Goal: Find specific page/section: Find specific page/section

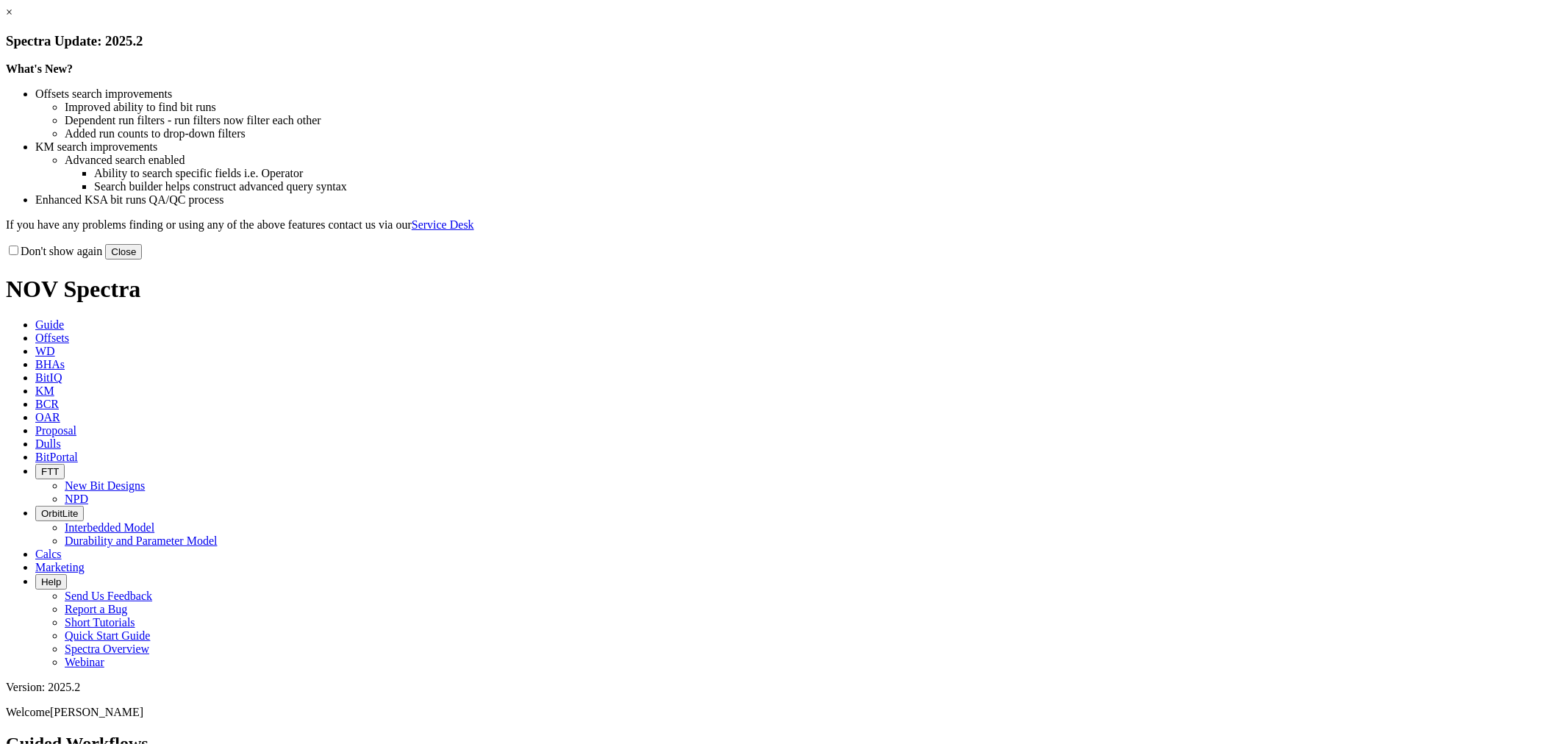
drag, startPoint x: 1094, startPoint y: 406, endPoint x: 1068, endPoint y: 406, distance: 26.0
click at [142, 260] on button "Close" at bounding box center [124, 251] width 37 height 16
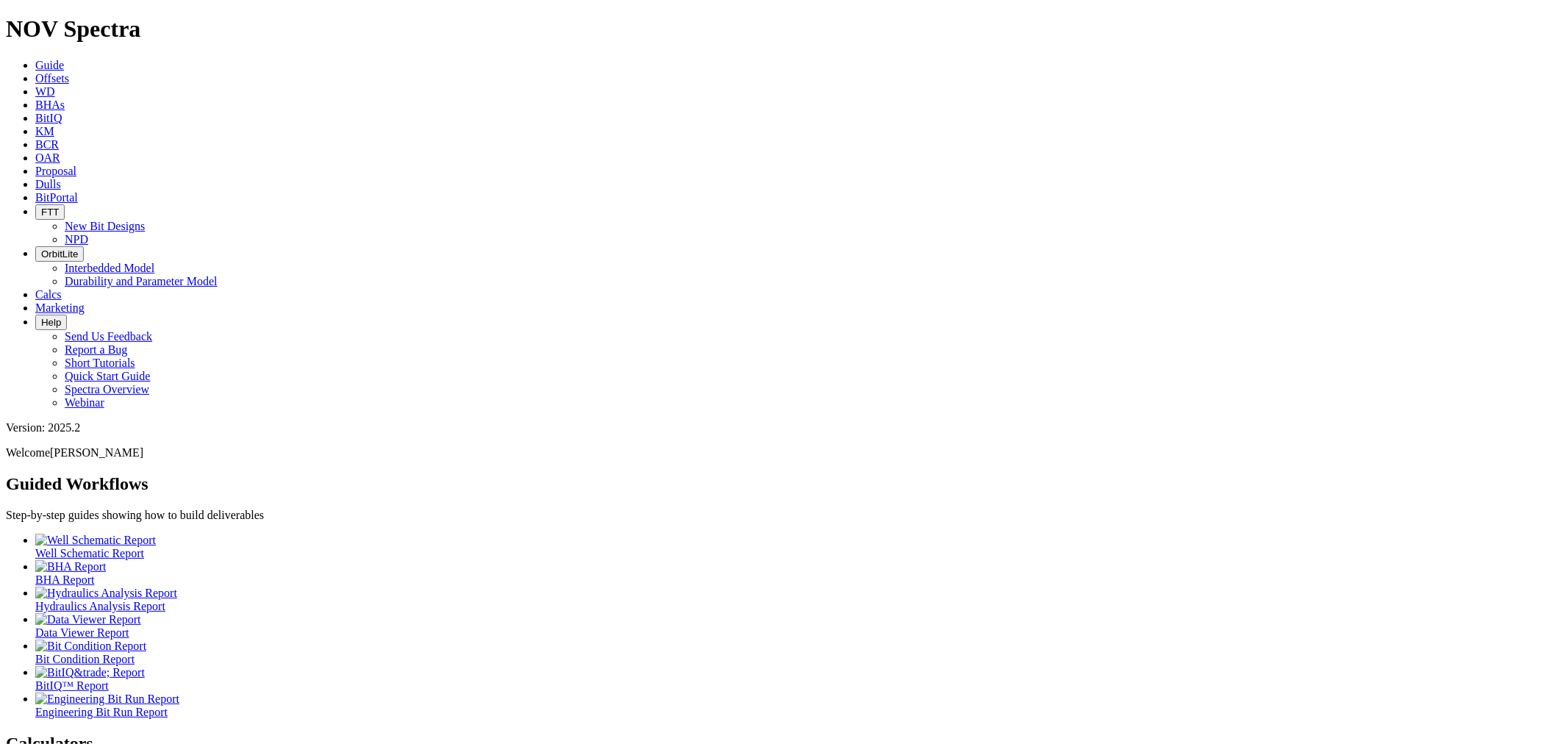
click at [36, 178] on icon at bounding box center [36, 184] width 0 height 13
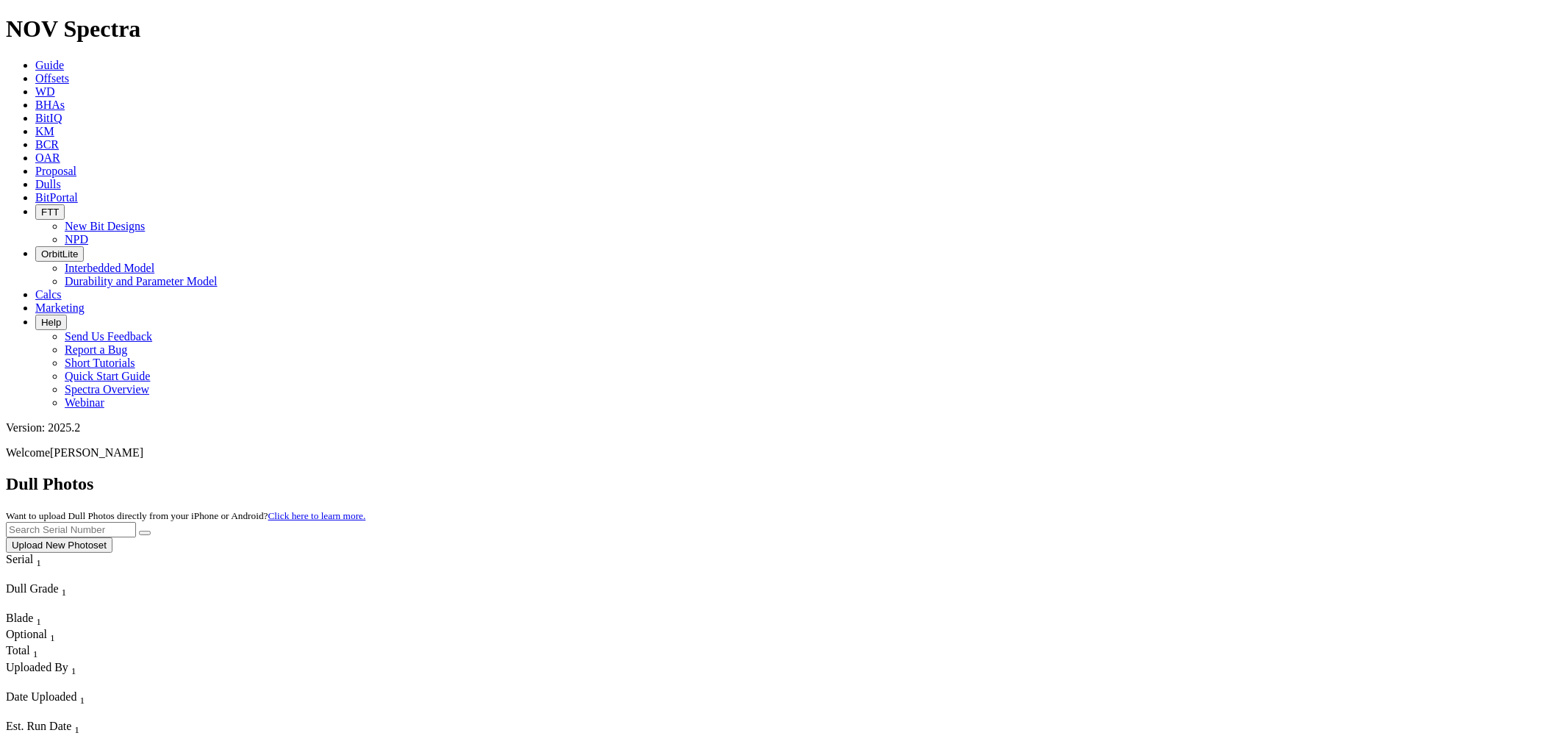
click at [136, 522] on input "text" at bounding box center [71, 530] width 130 height 16
click at [139, 531] on button "submit" at bounding box center [145, 533] width 12 height 4
drag, startPoint x: 1273, startPoint y: 66, endPoint x: 1082, endPoint y: 53, distance: 191.4
click at [1085, 474] on div "Dull Photos Want to upload Dull Photos directly from your iPhone or Android? Cl…" at bounding box center [784, 513] width 1556 height 78
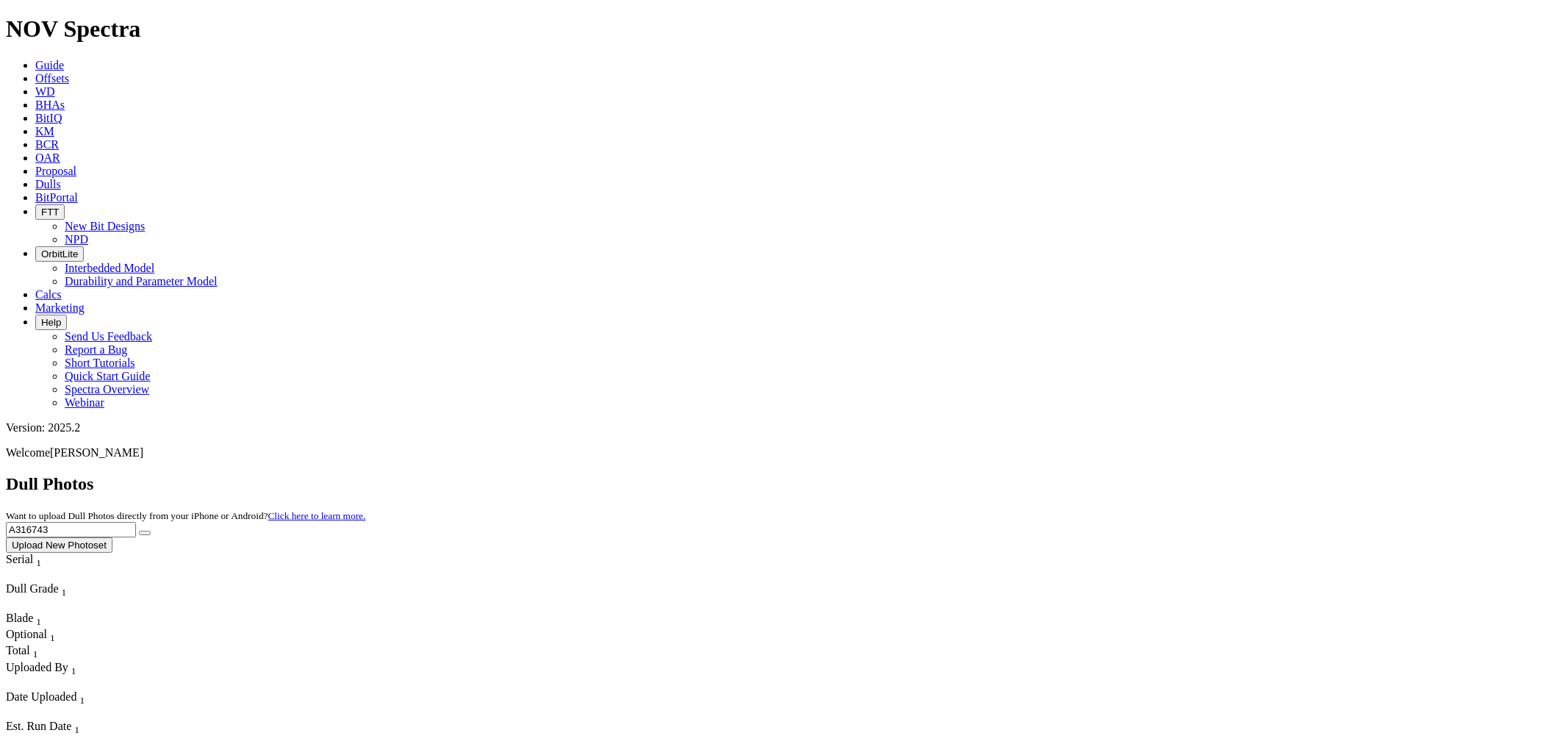
type input "A316743"
click at [139, 531] on button "submit" at bounding box center [145, 533] width 12 height 4
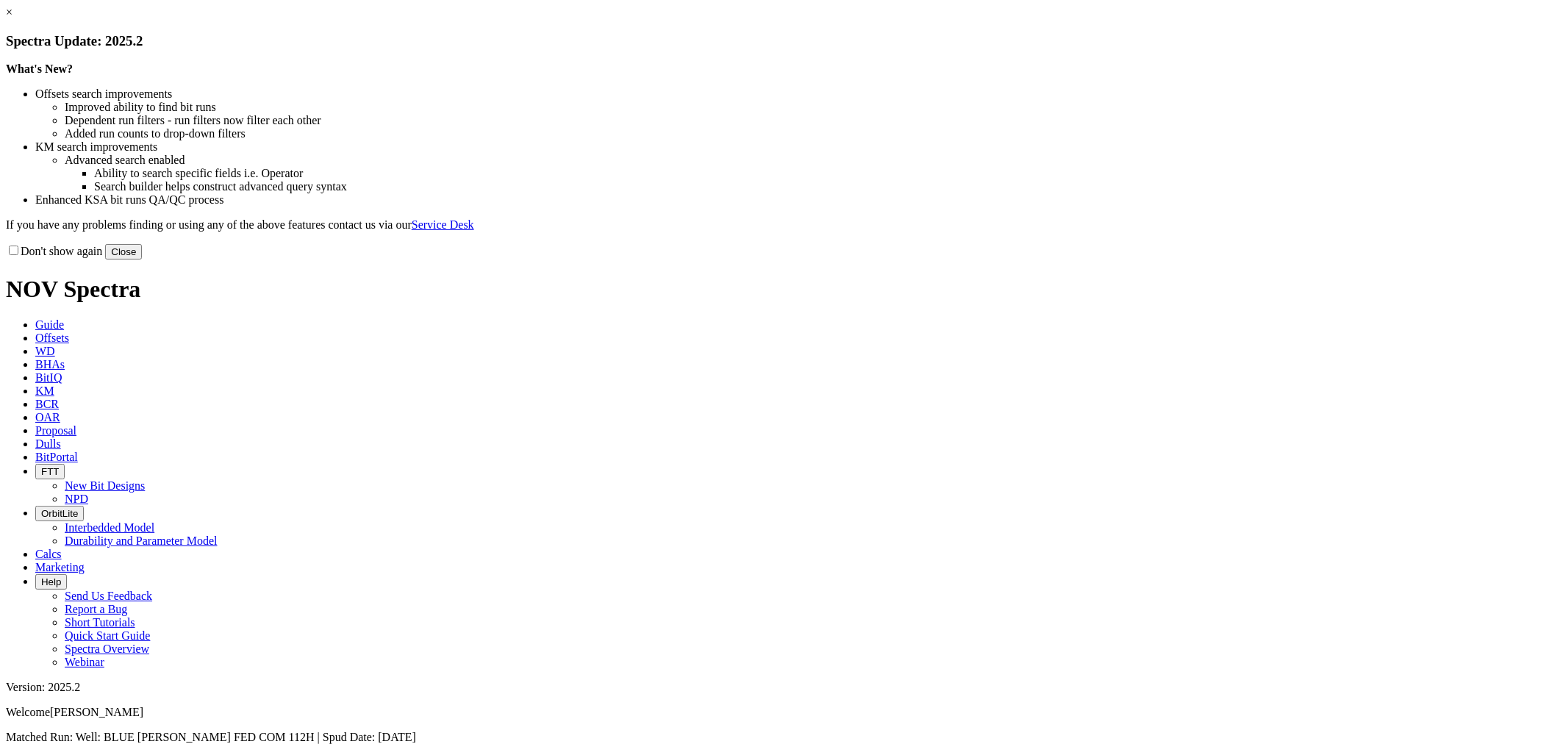
click at [142, 260] on button "Close" at bounding box center [124, 251] width 37 height 16
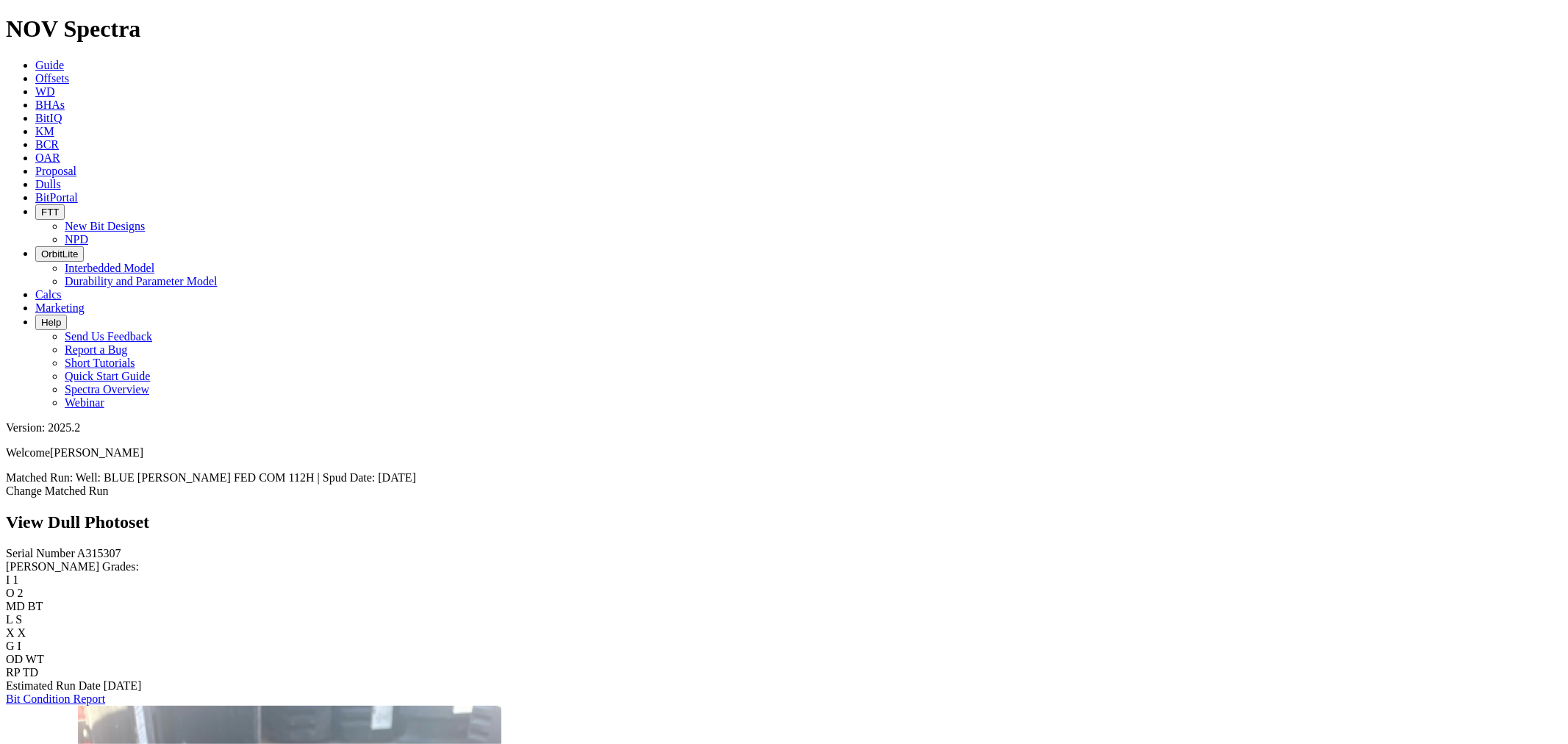
click at [416, 471] on span "Well: BLUE MARLIN FED COM 112H | Spud Date: 14-Feb-2025" at bounding box center [246, 477] width 340 height 13
click at [69, 72] on link "Offsets" at bounding box center [53, 78] width 34 height 13
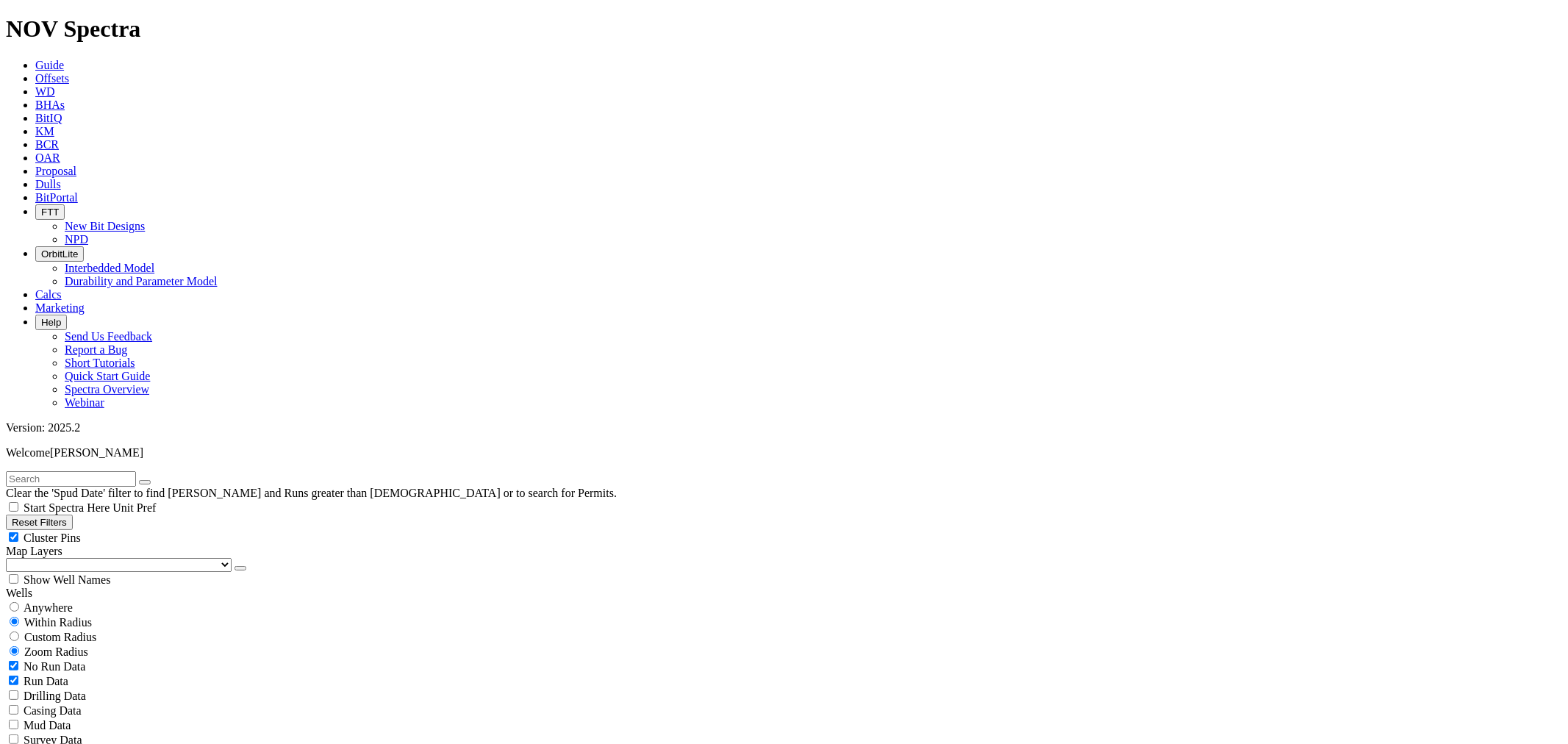
click at [136, 471] on input "text" at bounding box center [71, 478] width 130 height 16
type input "A315307"
click at [154, 480] on button "submit" at bounding box center [160, 482] width 12 height 4
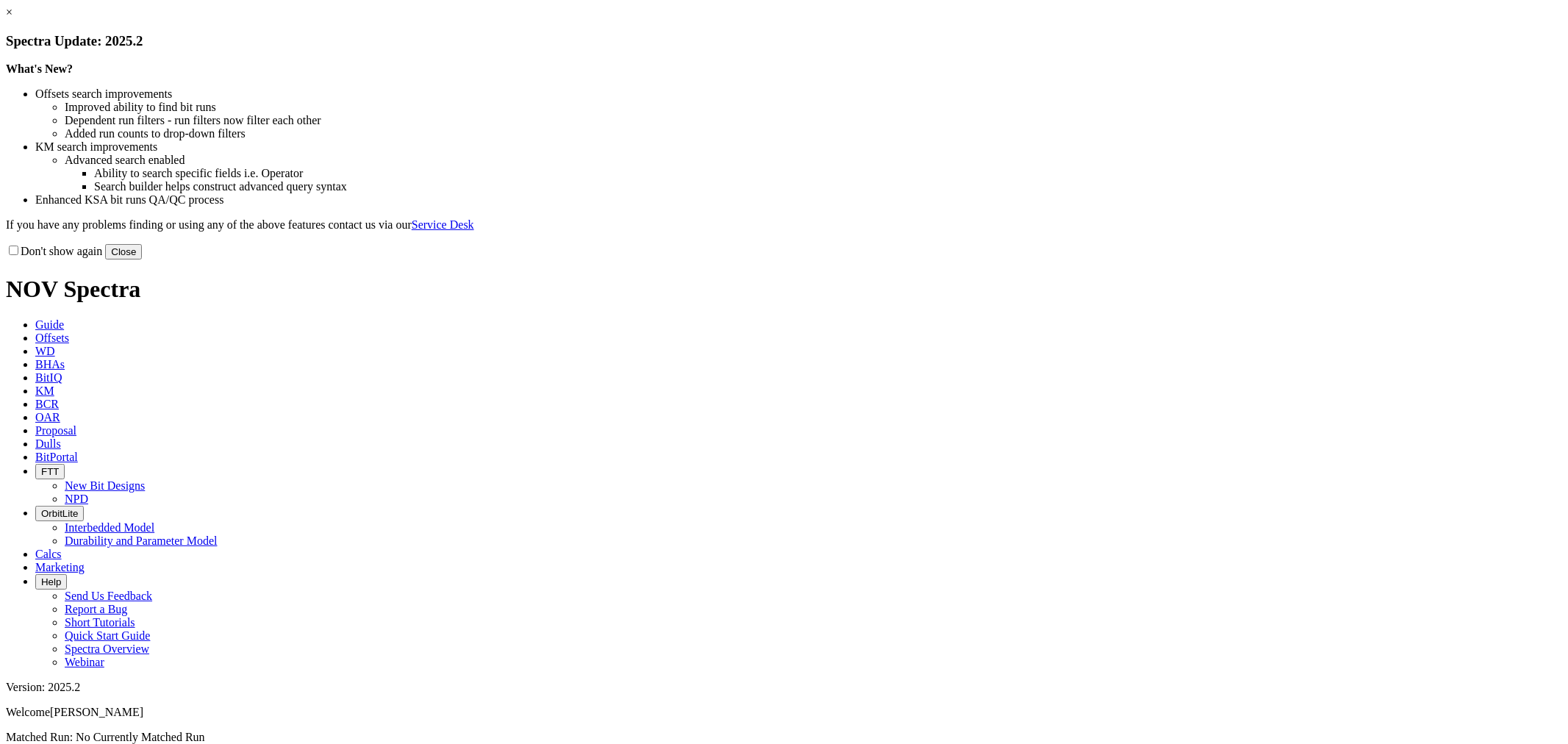
click at [1101, 231] on p "If you have any problems finding or using any of the above features contact us …" at bounding box center [784, 225] width 1556 height 13
click at [1092, 231] on div "What's New? Offsets search improvements Improved ability to find bit runs Depen…" at bounding box center [784, 146] width 1556 height 169
click at [142, 260] on button "Close" at bounding box center [124, 251] width 37 height 16
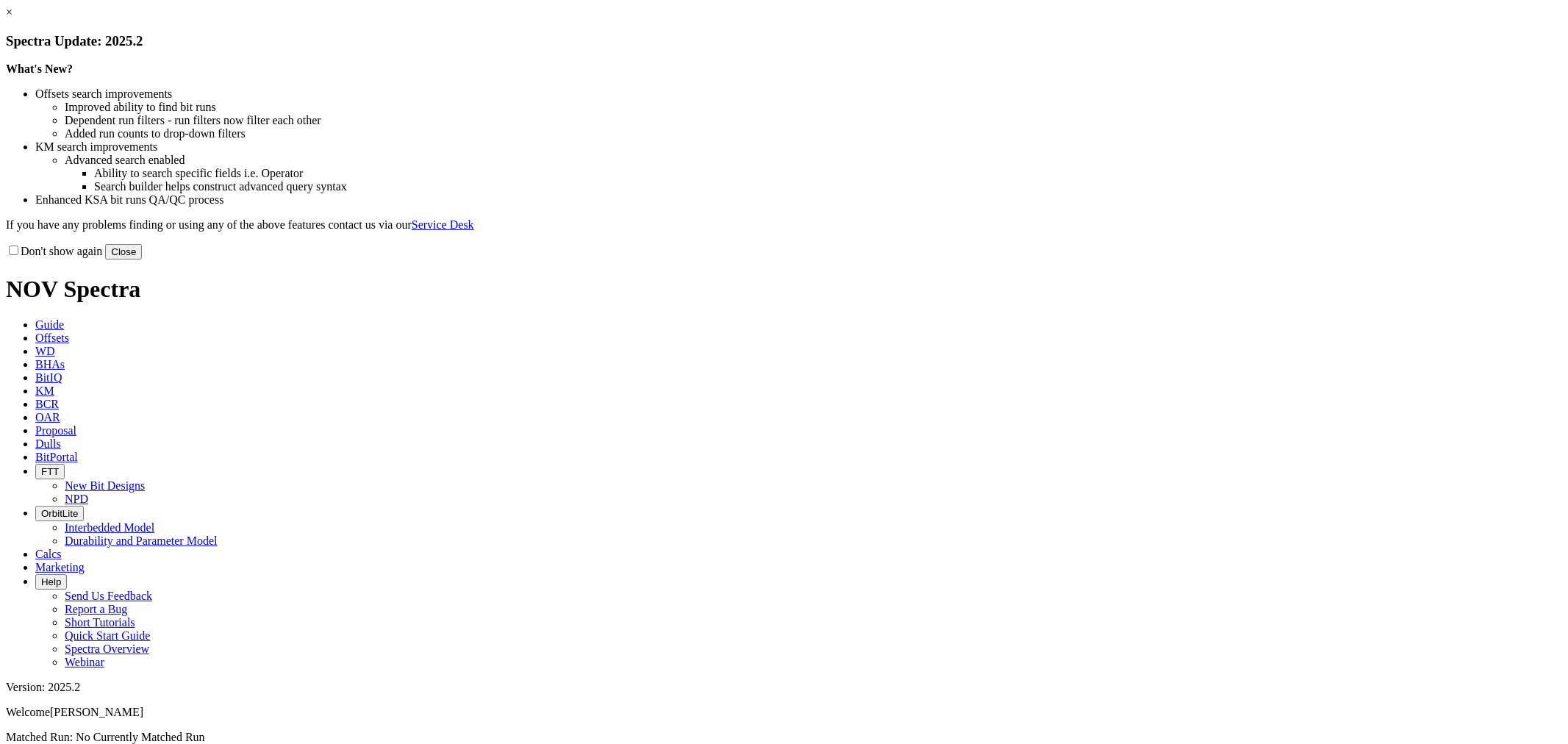
click at [142, 260] on button "Close" at bounding box center [124, 251] width 37 height 16
click at [1082, 112] on ul "Offsets search improvements Improved ability to find bit runs Dependent run fil…" at bounding box center [784, 146] width 1556 height 119
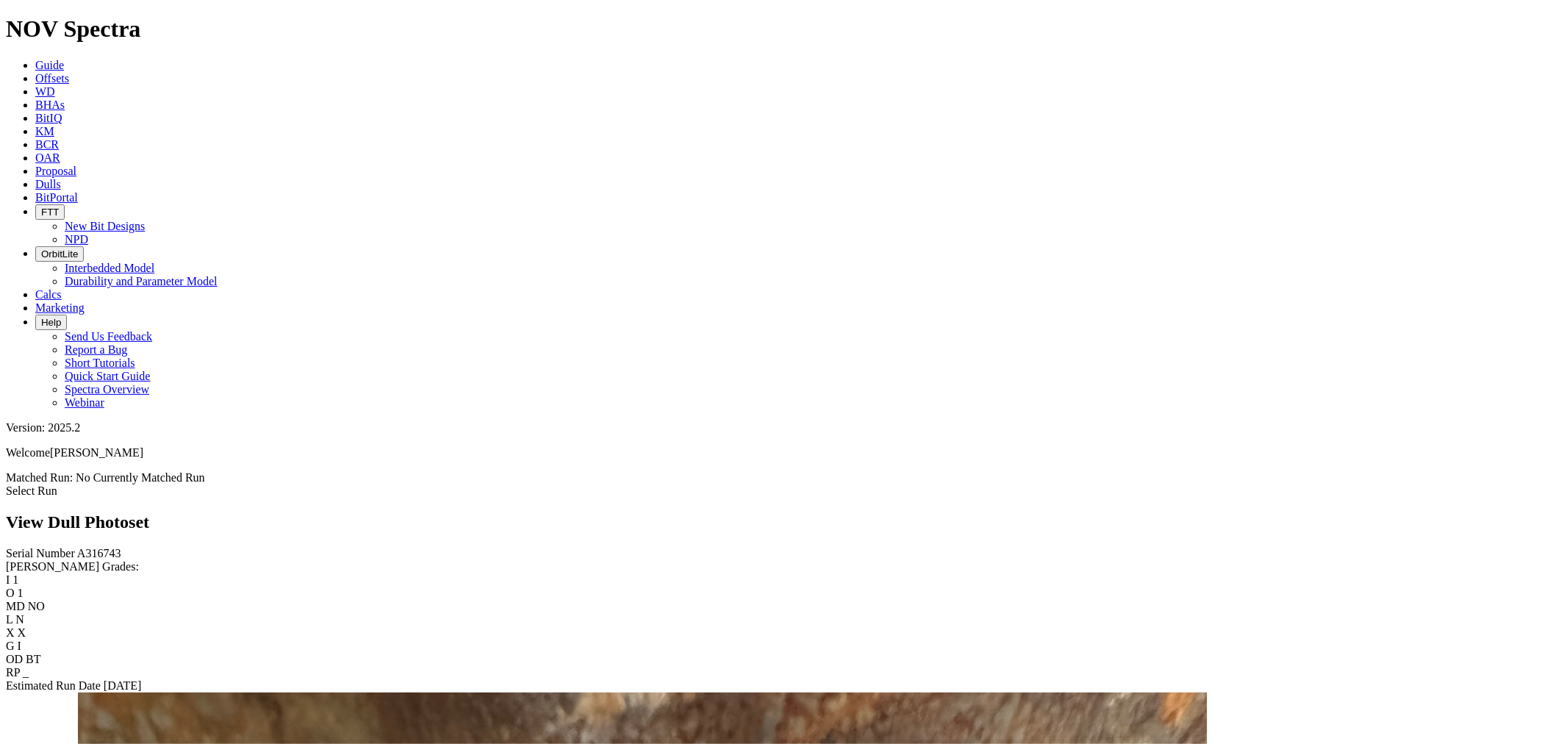
scroll to position [1715, 0]
click at [61, 178] on link "Dulls" at bounding box center [48, 184] width 26 height 13
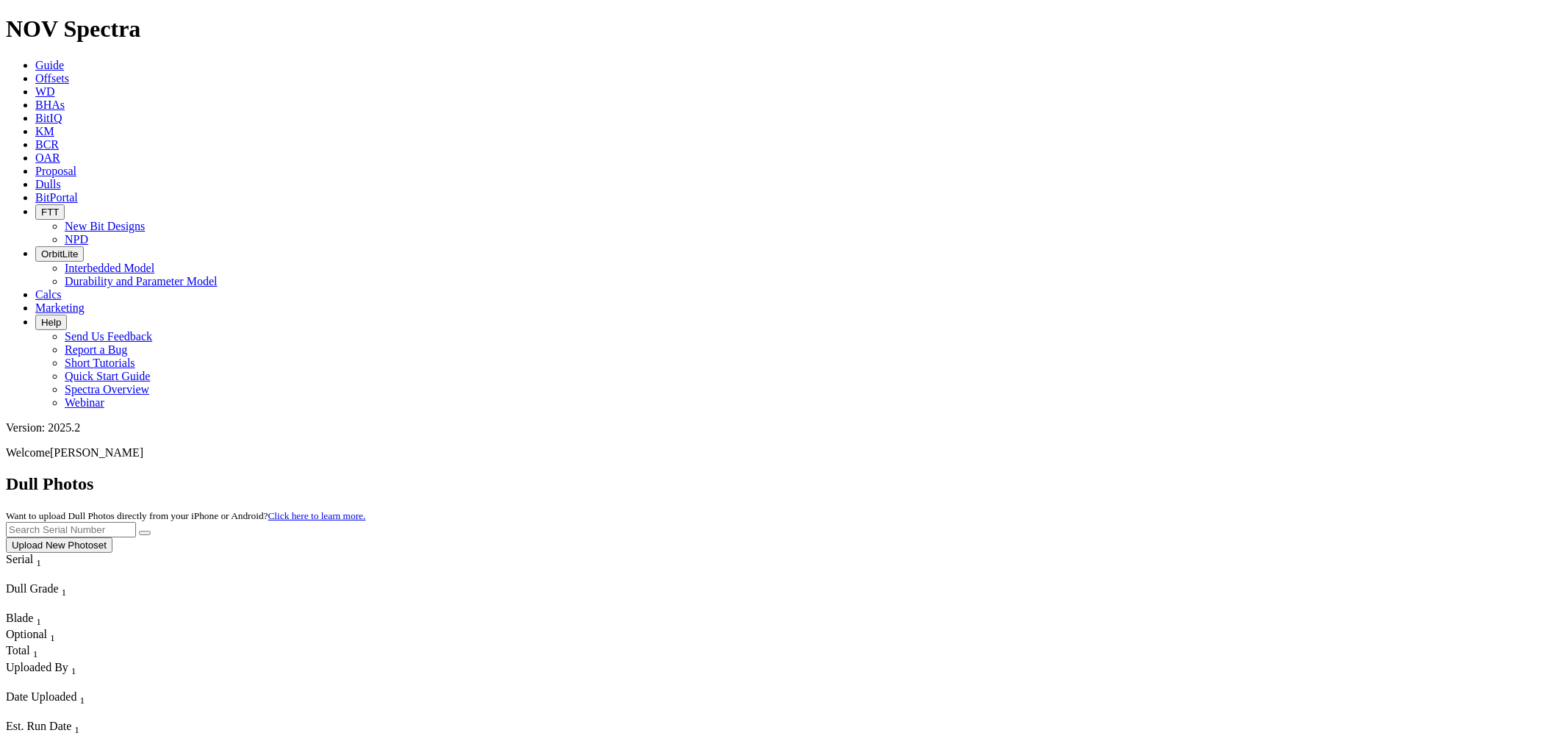
click at [136, 522] on input "text" at bounding box center [71, 530] width 130 height 16
type input "A318093"
click at [139, 531] on button "submit" at bounding box center [145, 533] width 12 height 4
